Goal: Task Accomplishment & Management: Use online tool/utility

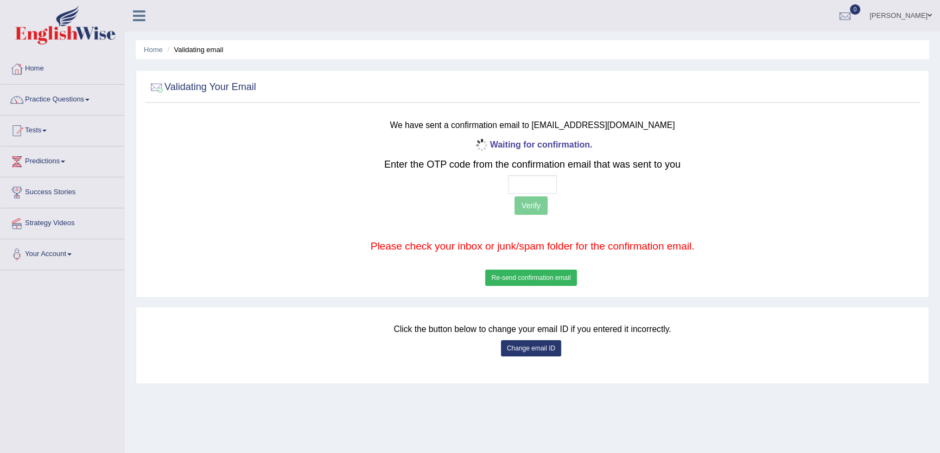
click at [515, 181] on input "text" at bounding box center [532, 184] width 49 height 18
click at [530, 278] on button "Re-send confirmation email" at bounding box center [530, 278] width 91 height 16
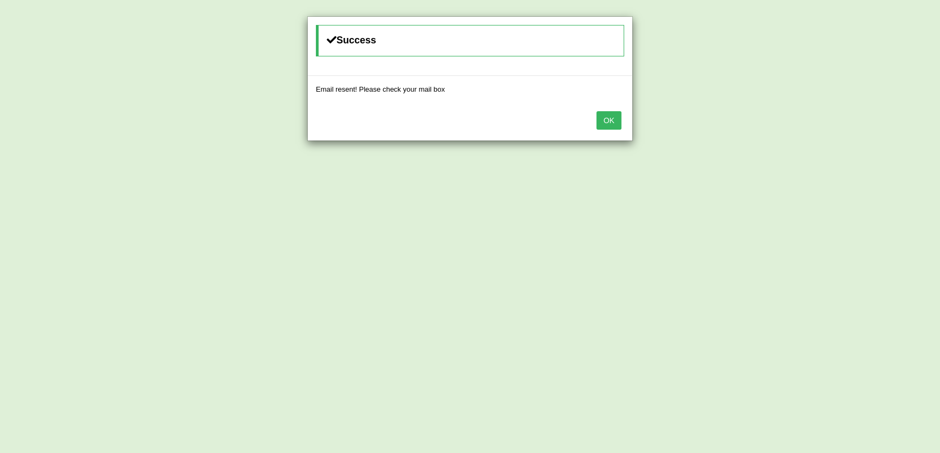
click at [609, 116] on button "OK" at bounding box center [609, 120] width 25 height 18
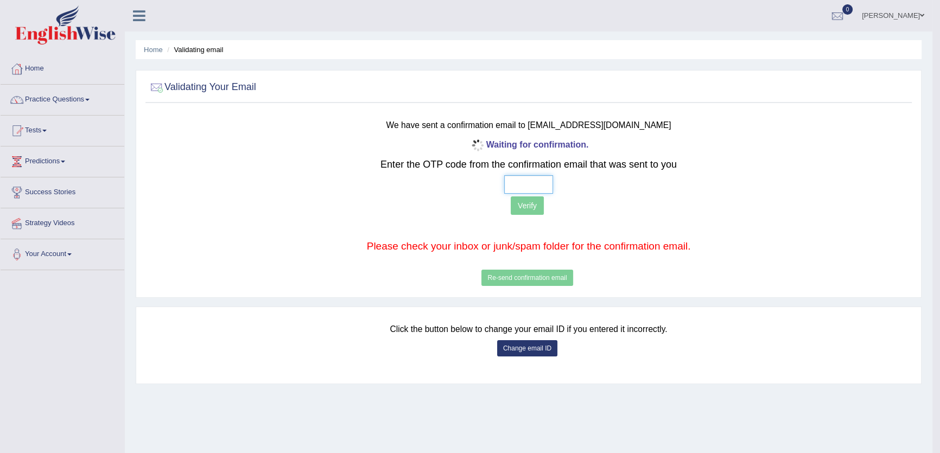
click at [508, 184] on input "text" at bounding box center [528, 184] width 49 height 18
type input "4 8 8 0"
drag, startPoint x: 527, startPoint y: 212, endPoint x: 527, endPoint y: 206, distance: 6.0
click at [527, 210] on button "Verify" at bounding box center [527, 206] width 33 height 18
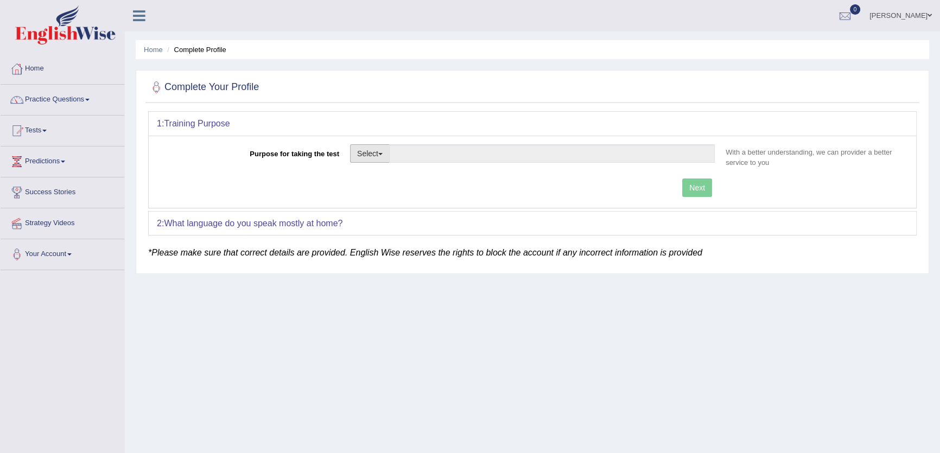
click at [358, 156] on button "Select" at bounding box center [370, 153] width 40 height 18
click at [401, 174] on link "Student Visa" at bounding box center [399, 177] width 97 height 14
type input "Student Visa"
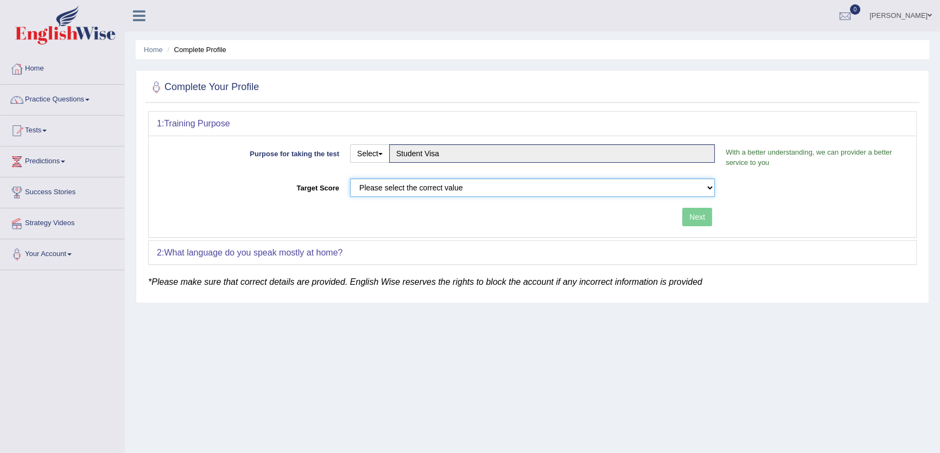
click at [402, 187] on select "Please select the correct value 50 (6 bands) 58 (6.5 bands) 65 (7 bands) 79 (8 …" at bounding box center [532, 188] width 365 height 18
select select "65"
click at [350, 179] on select "Please select the correct value 50 (6 bands) 58 (6.5 bands) 65 (7 bands) 79 (8 …" at bounding box center [532, 188] width 365 height 18
click at [702, 216] on button "Next" at bounding box center [697, 217] width 30 height 18
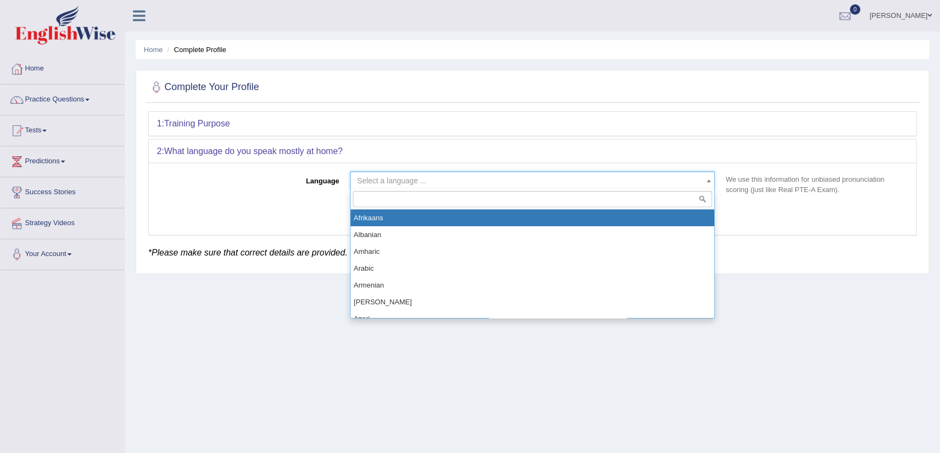
click at [435, 179] on span "Select a language ..." at bounding box center [529, 180] width 344 height 11
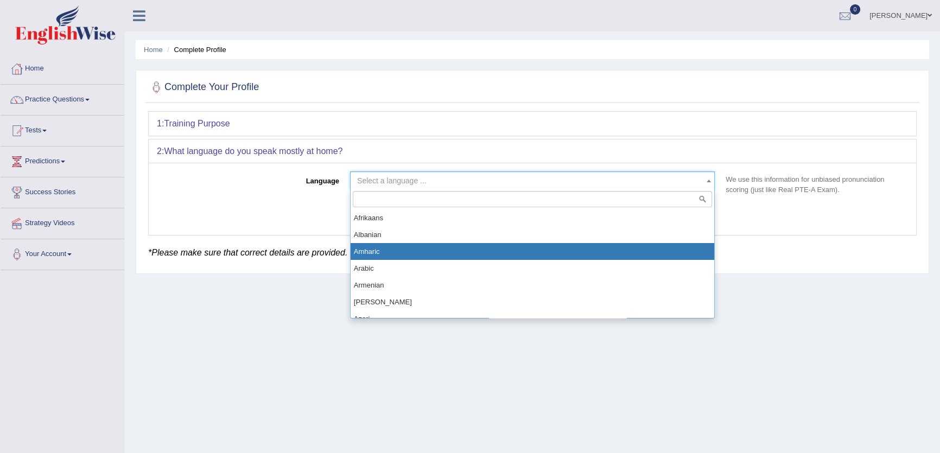
select select "Amharic"
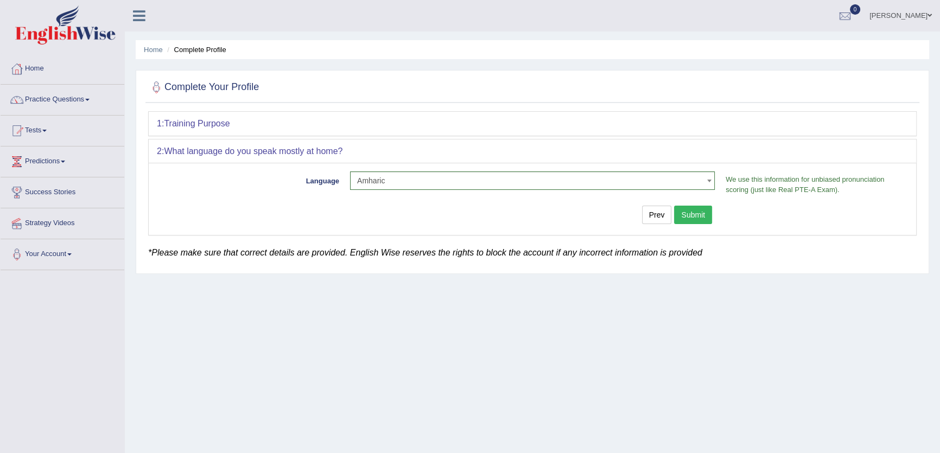
drag, startPoint x: 720, startPoint y: 210, endPoint x: 685, endPoint y: 210, distance: 35.3
click at [719, 210] on div "Prev Submit" at bounding box center [439, 216] width 564 height 21
click at [685, 210] on button "Submit" at bounding box center [693, 215] width 38 height 18
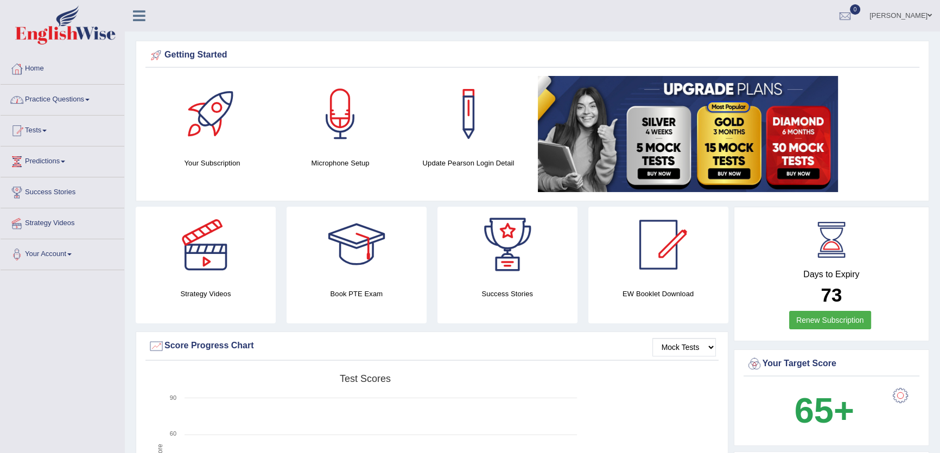
click at [41, 105] on link "Practice Questions" at bounding box center [63, 98] width 124 height 27
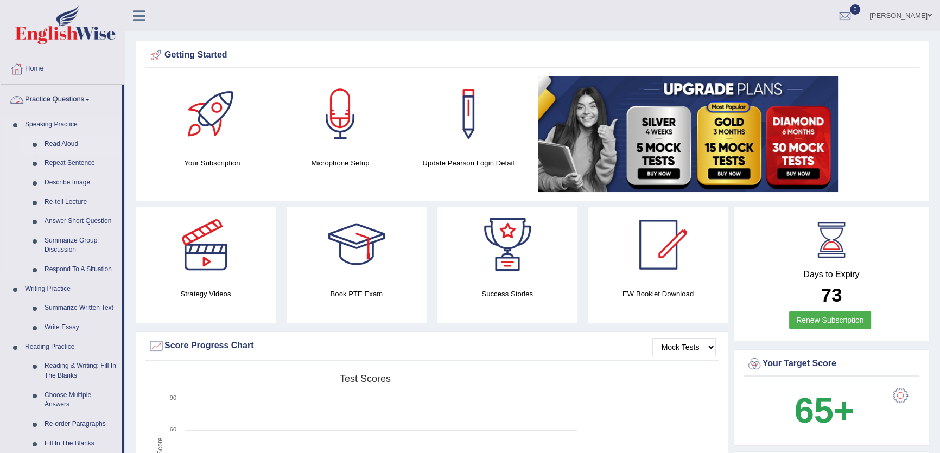
click at [52, 147] on link "Read Aloud" at bounding box center [81, 145] width 82 height 20
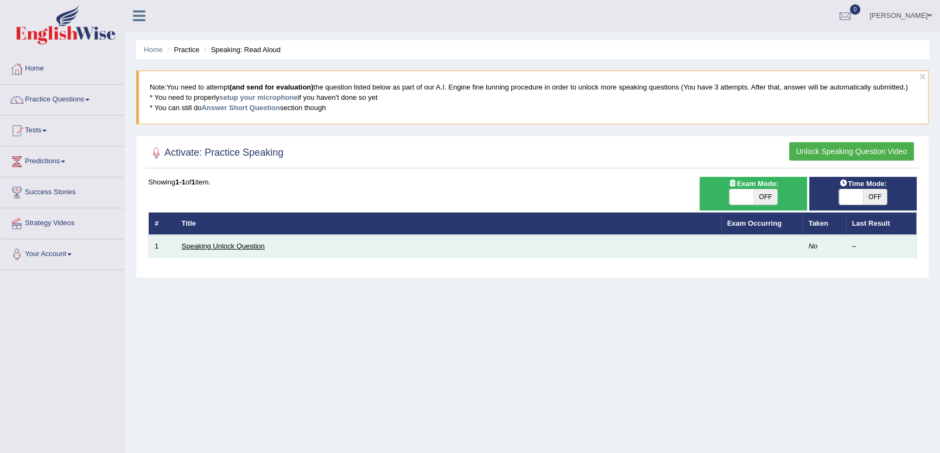
click at [243, 245] on link "Speaking Unlock Question" at bounding box center [223, 246] width 83 height 8
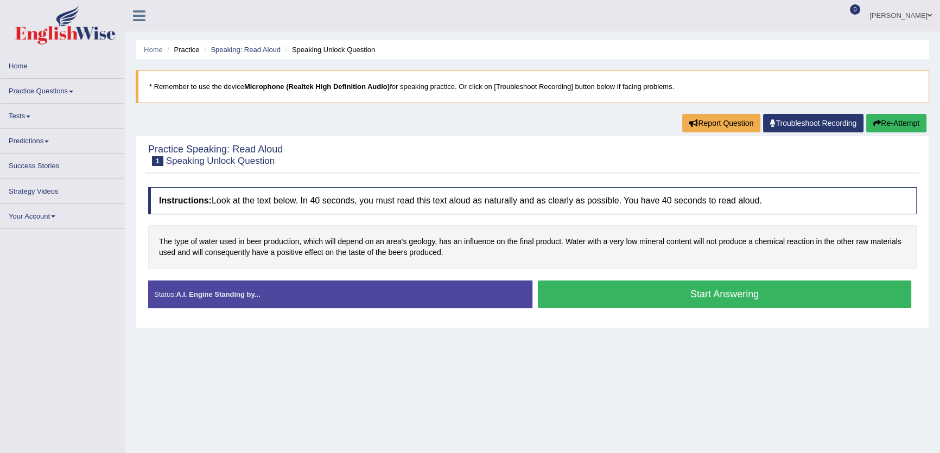
click at [755, 295] on button "Start Answering" at bounding box center [725, 295] width 374 height 28
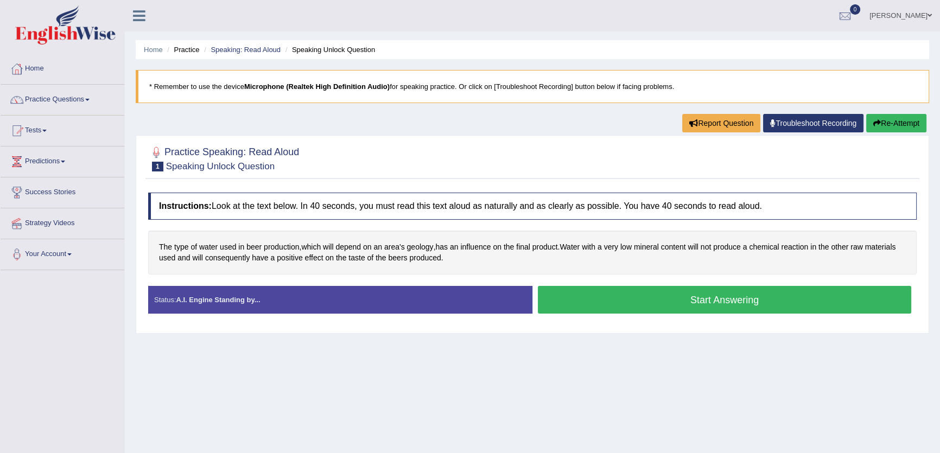
click at [755, 295] on button "Start Answering" at bounding box center [725, 300] width 374 height 28
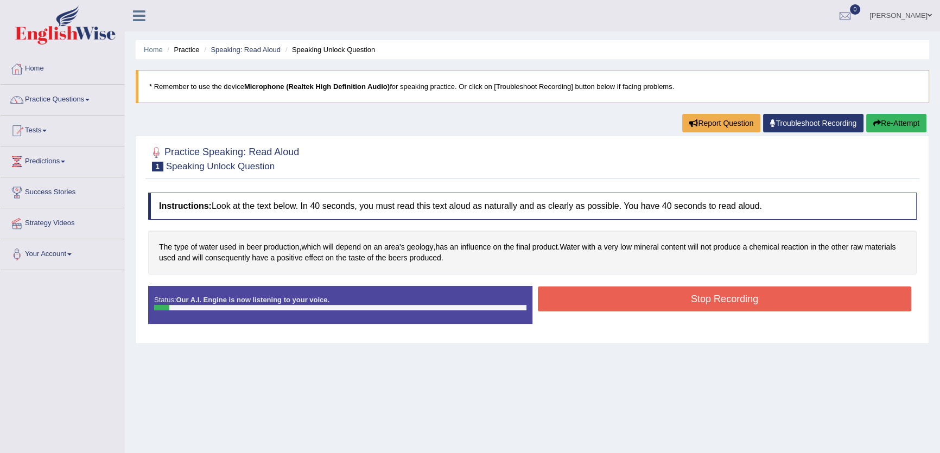
click at [755, 300] on button "Stop Recording" at bounding box center [725, 299] width 374 height 25
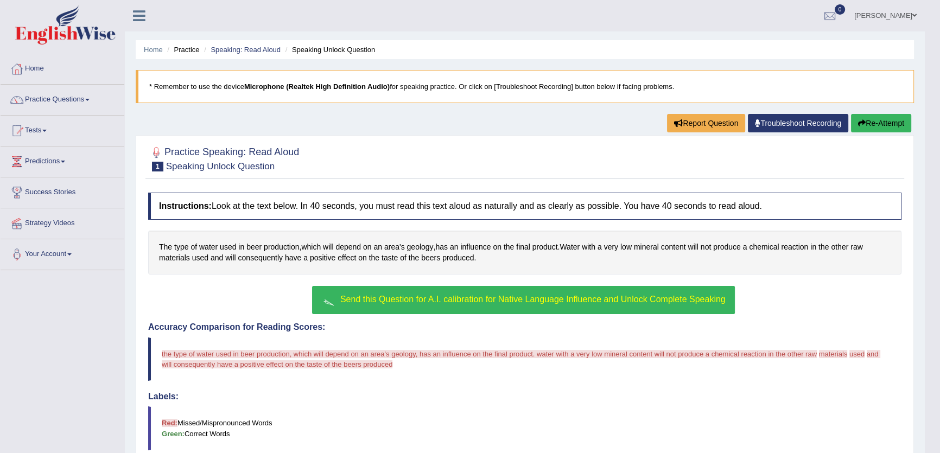
click at [539, 293] on body "Toggle navigation Home Practice Questions Speaking Practice Read Aloud Repeat S…" at bounding box center [470, 226] width 940 height 453
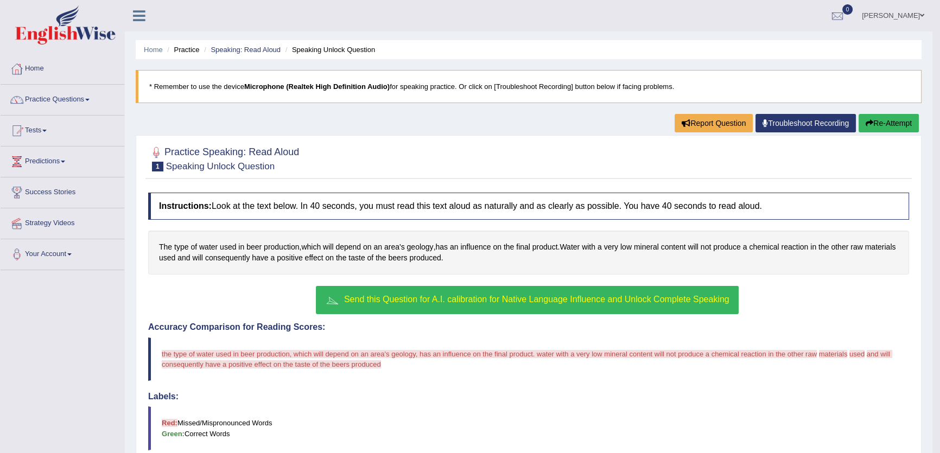
click at [608, 308] on button "Send this Question for A.I. calibration for Native Language Influence and Unloc…" at bounding box center [527, 300] width 422 height 28
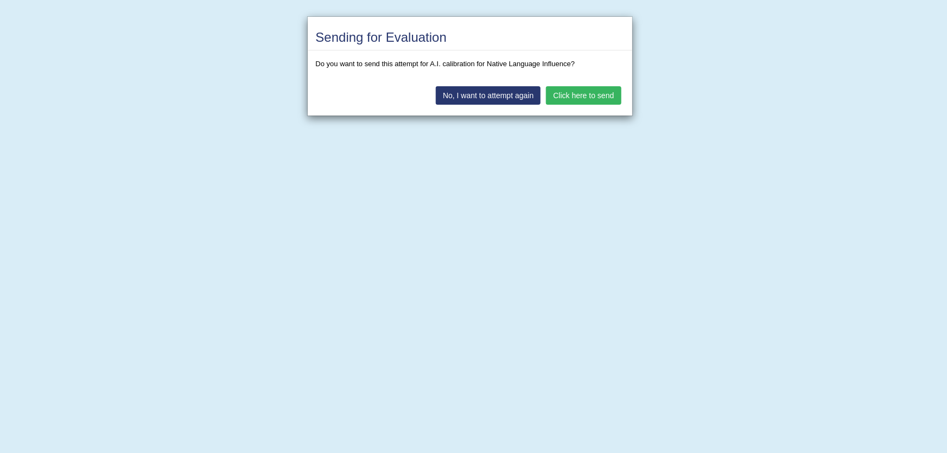
click at [609, 296] on div "Sending for Evaluation Do you want to send this attempt for A.I. calibration fo…" at bounding box center [473, 226] width 947 height 453
click at [575, 89] on button "Click here to send" at bounding box center [583, 95] width 75 height 18
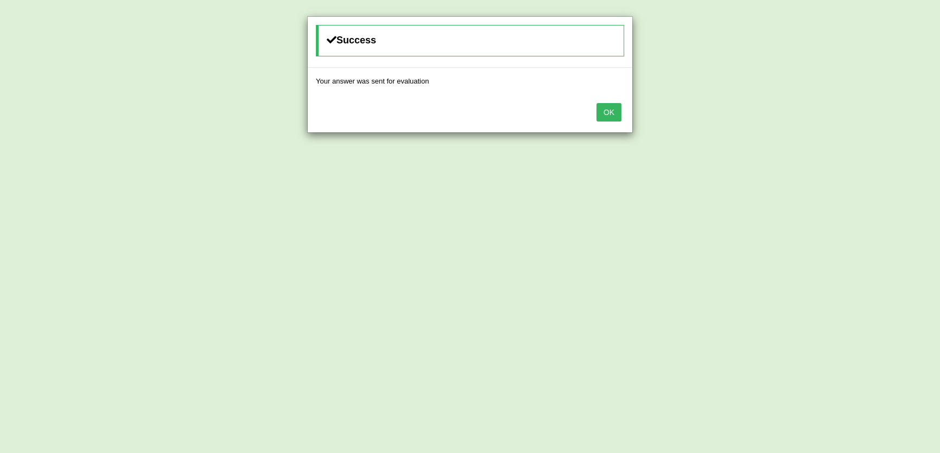
click at [610, 105] on button "OK" at bounding box center [609, 112] width 25 height 18
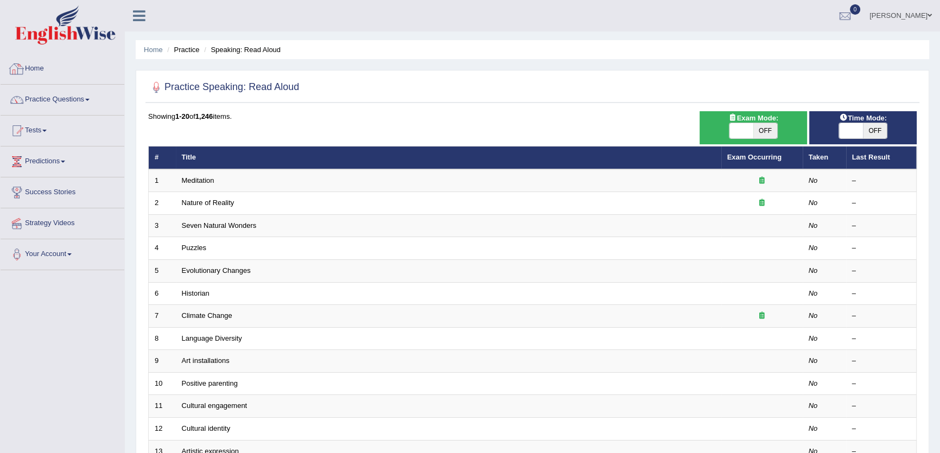
click at [44, 72] on link "Home" at bounding box center [63, 67] width 124 height 27
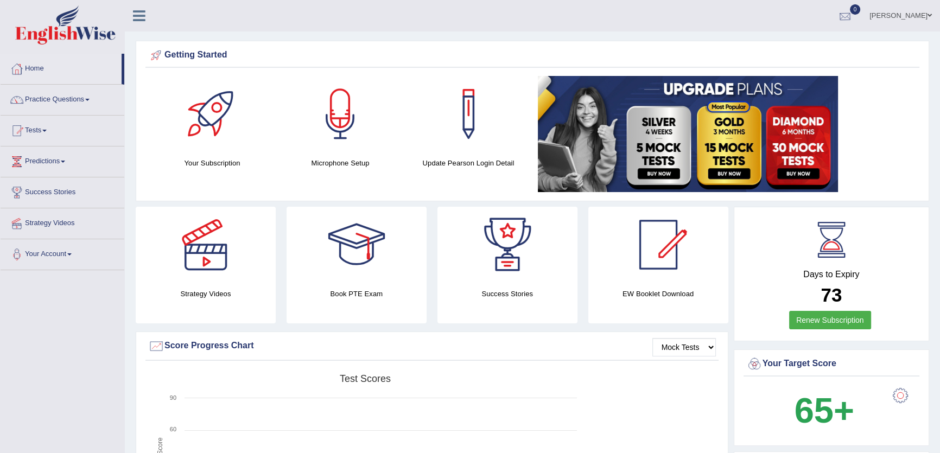
click at [910, 14] on link "[PERSON_NAME]" at bounding box center [901, 14] width 79 height 28
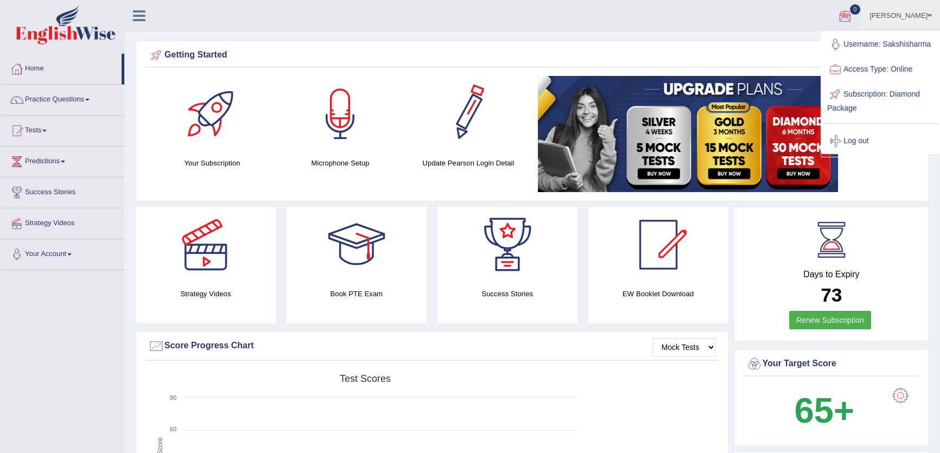
click at [380, 65] on div "Getting Started" at bounding box center [533, 57] width 774 height 21
